Goal: Information Seeking & Learning: Learn about a topic

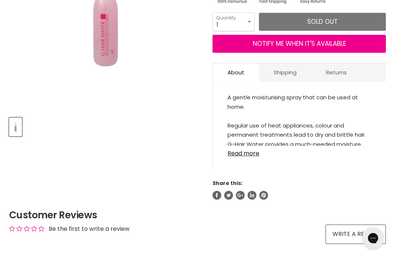
scroll to position [189, 0]
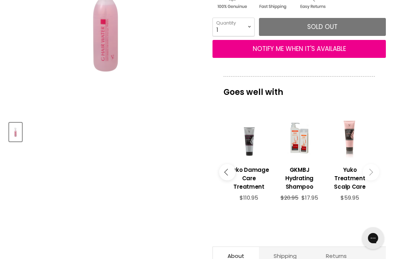
click at [253, 152] on div "Main content" at bounding box center [249, 138] width 43 height 43
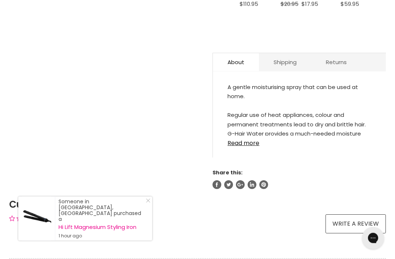
scroll to position [382, 0]
click at [249, 146] on link "Read more" at bounding box center [300, 140] width 144 height 11
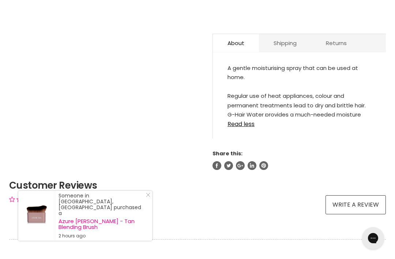
scroll to position [402, 0]
click at [252, 126] on link "Read less" at bounding box center [300, 121] width 144 height 11
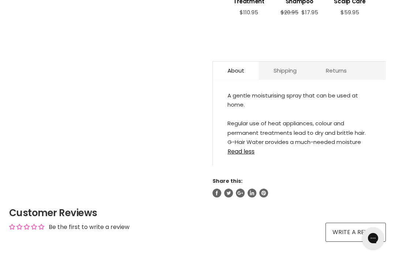
scroll to position [388, 0]
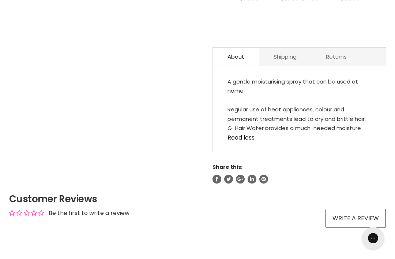
click at [247, 141] on link "Read less" at bounding box center [300, 135] width 144 height 11
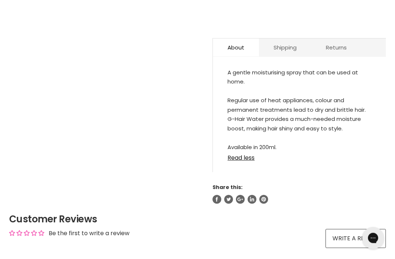
scroll to position [397, 0]
